Goal: Information Seeking & Learning: Learn about a topic

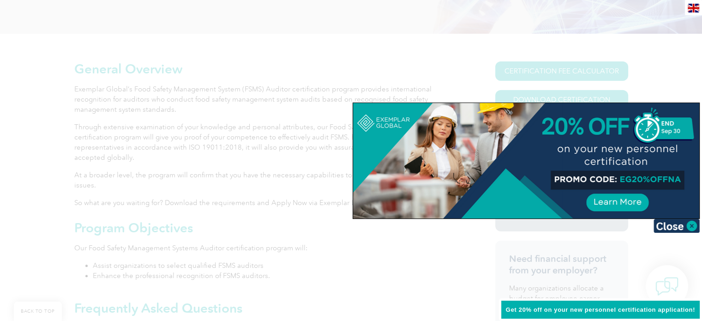
scroll to position [161, 0]
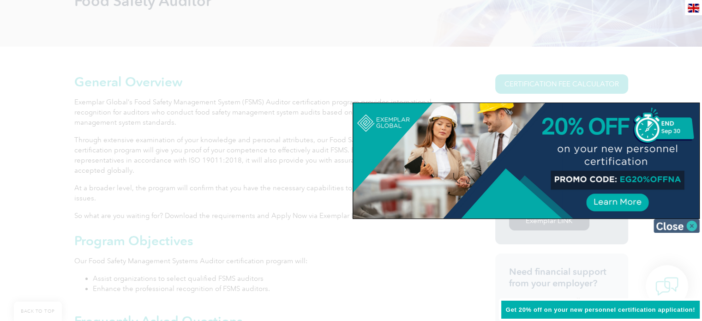
click at [691, 227] on img at bounding box center [677, 226] width 46 height 14
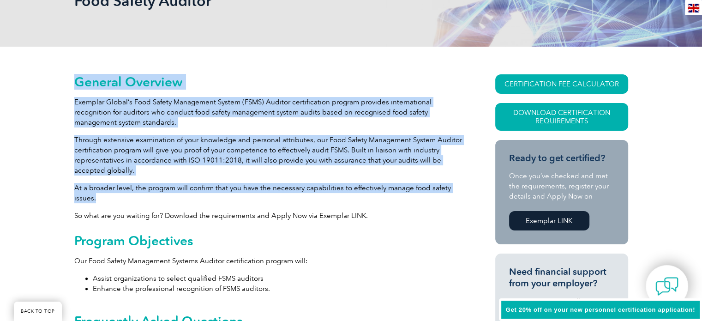
drag, startPoint x: 70, startPoint y: 99, endPoint x: 439, endPoint y: 194, distance: 380.5
copy div "General Overview Exemplar Global’s Food Safety Management System (FSMS) Auditor…"
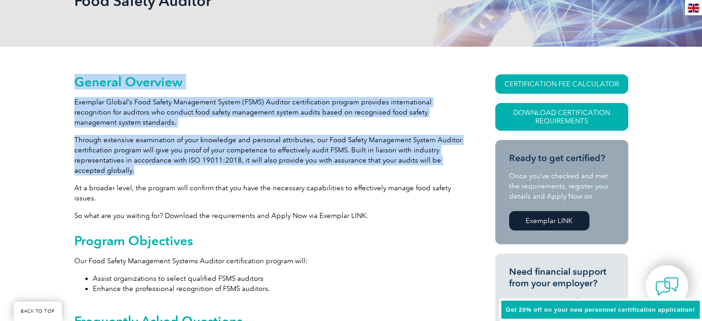
drag, startPoint x: 73, startPoint y: 100, endPoint x: 349, endPoint y: 169, distance: 284.7
copy div "General Overview Exemplar Global’s Food Safety Management System (FSMS) Auditor…"
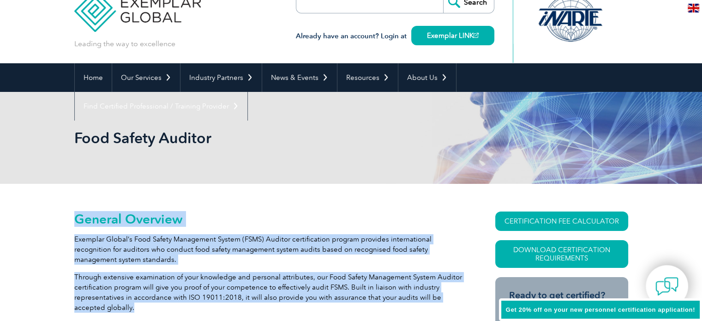
scroll to position [22, 0]
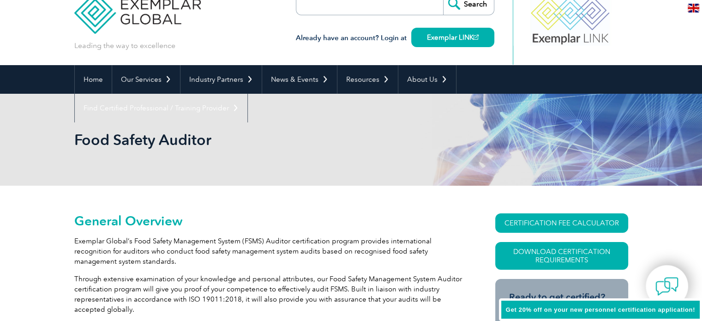
click at [329, 166] on div "Food Safety Auditor" at bounding box center [351, 140] width 554 height 92
drag, startPoint x: 217, startPoint y: 136, endPoint x: 77, endPoint y: 141, distance: 140.9
click at [77, 141] on h1 "Food Safety Auditor" at bounding box center [251, 140] width 355 height 18
copy h1 "Food Safety Auditor"
